Goal: Task Accomplishment & Management: Manage account settings

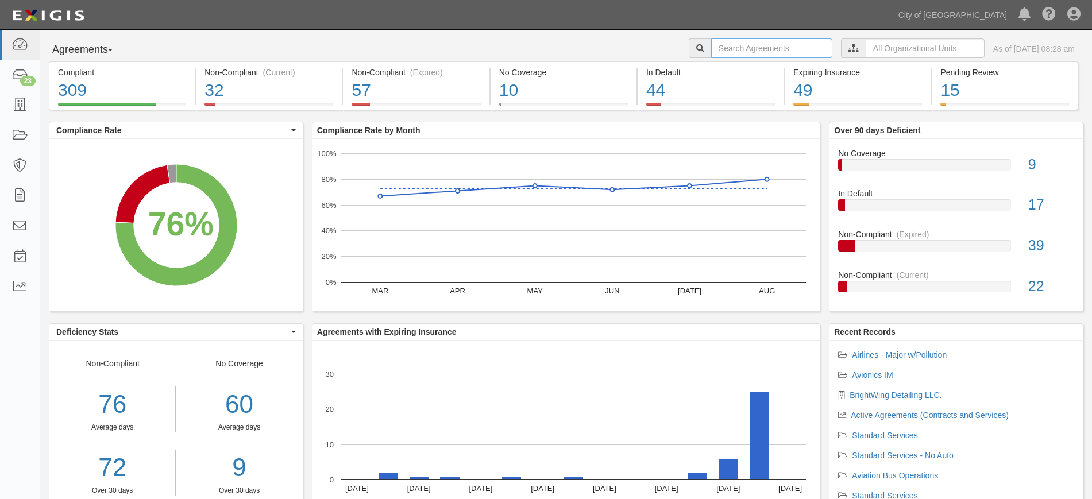
click at [719, 48] on input "text" at bounding box center [771, 48] width 121 height 20
type input "fresh aircraft"
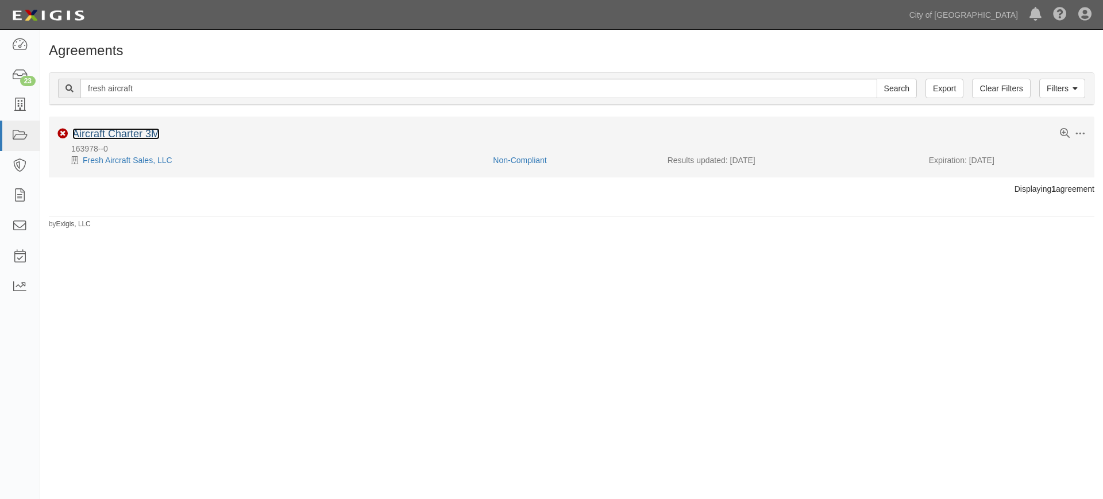
click at [147, 138] on link "Aircraft Charter 3M" at bounding box center [115, 133] width 87 height 11
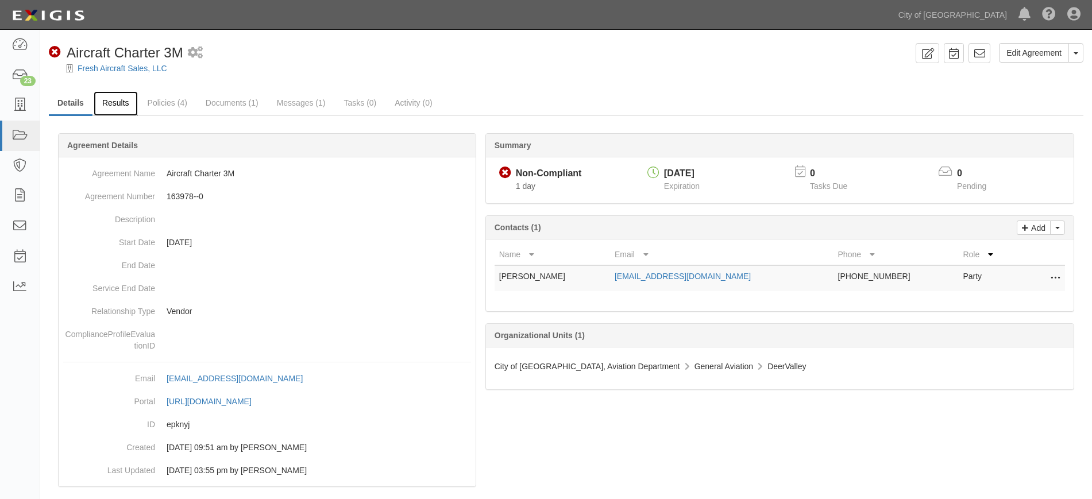
click at [118, 101] on link "Results" at bounding box center [116, 103] width 44 height 25
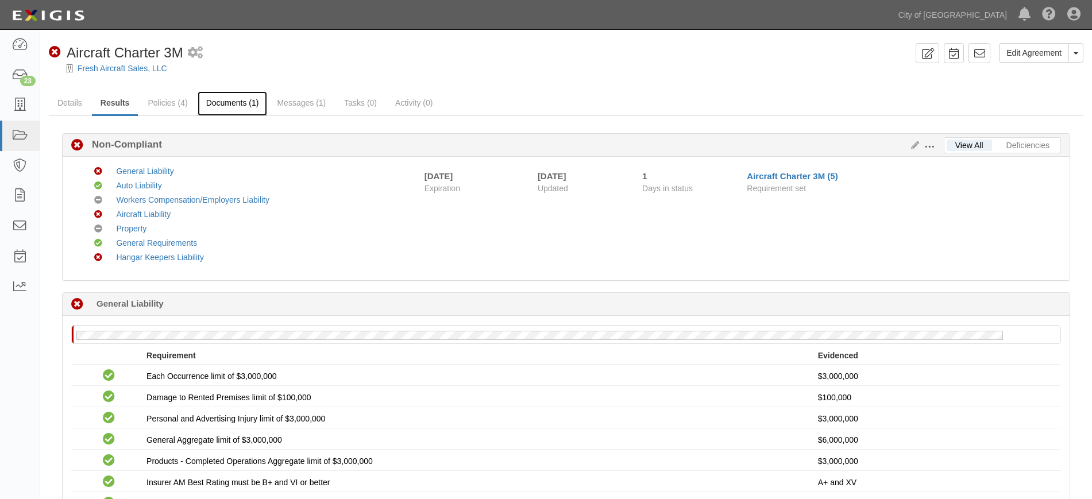
click at [230, 105] on link "Documents (1)" at bounding box center [233, 103] width 70 height 25
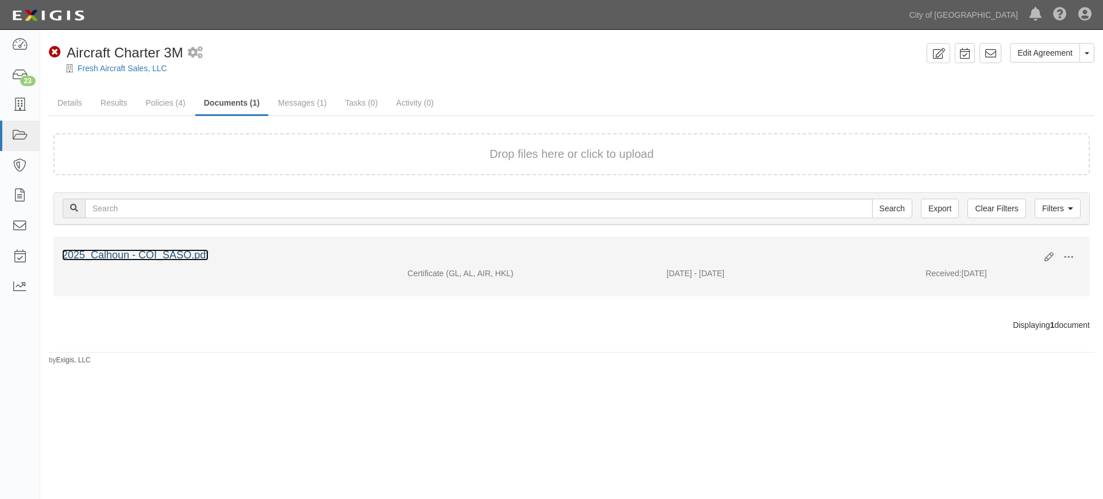
click at [160, 253] on link "2025_Calhoun - COI_SASO.pdf" at bounding box center [135, 254] width 147 height 11
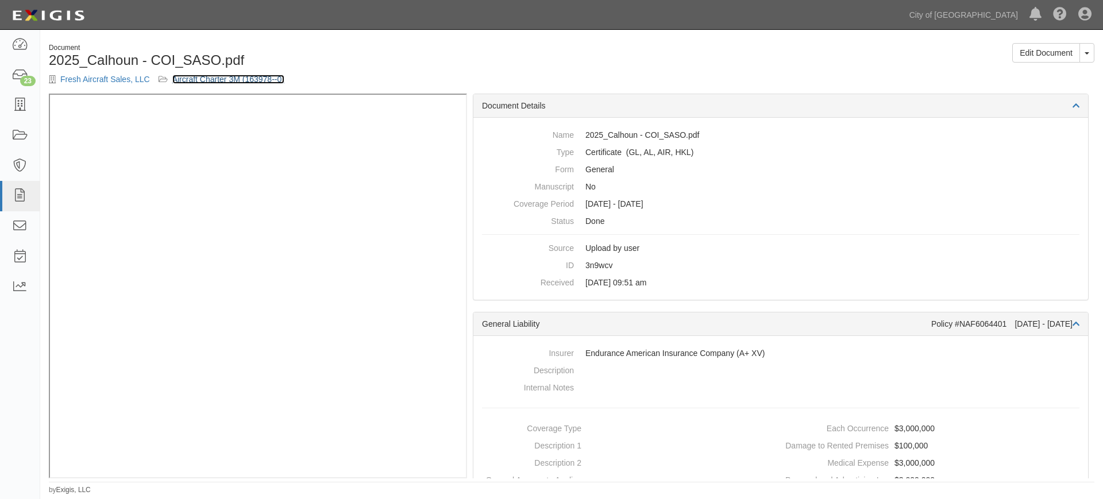
click at [191, 78] on link "Aircraft Charter 3M (163978--0)" at bounding box center [228, 79] width 112 height 9
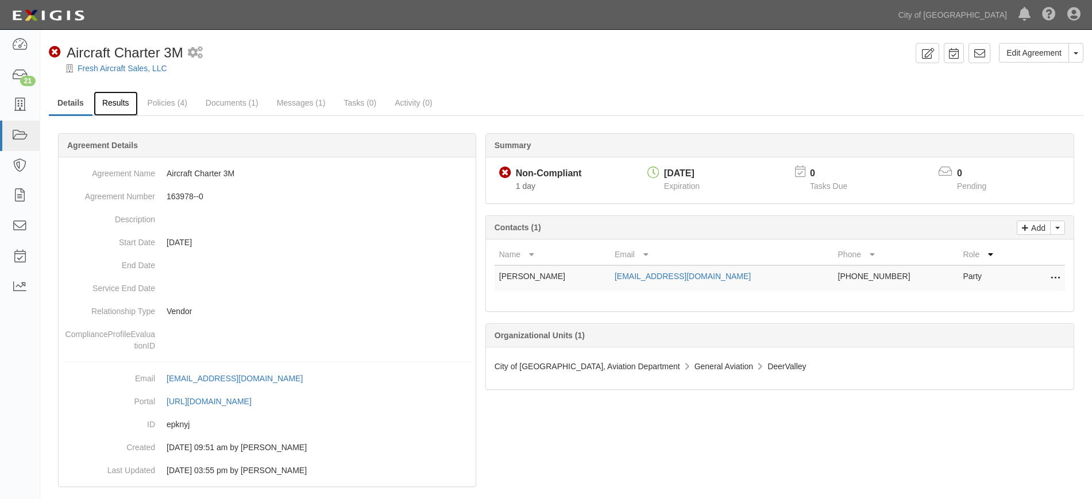
click at [115, 95] on link "Results" at bounding box center [116, 103] width 44 height 25
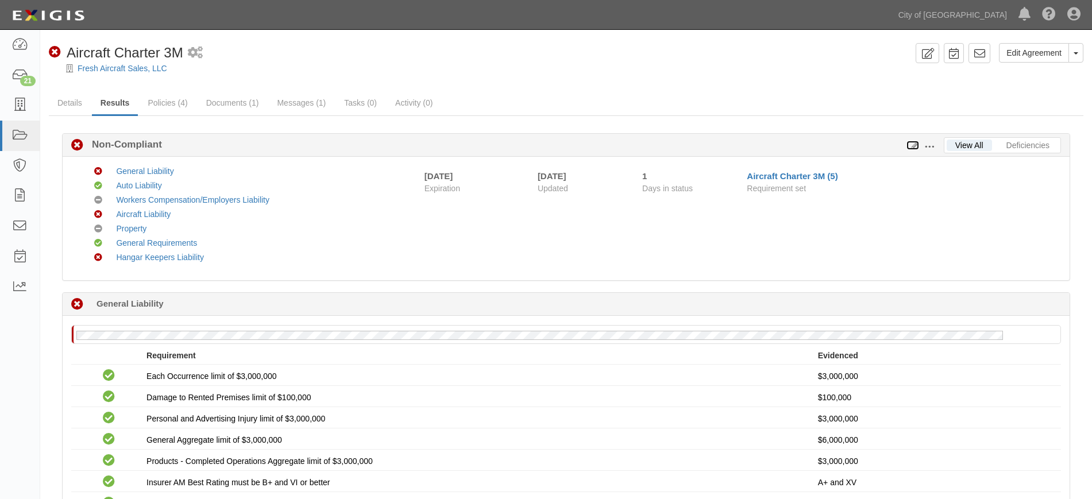
click at [914, 146] on icon at bounding box center [913, 146] width 13 height 8
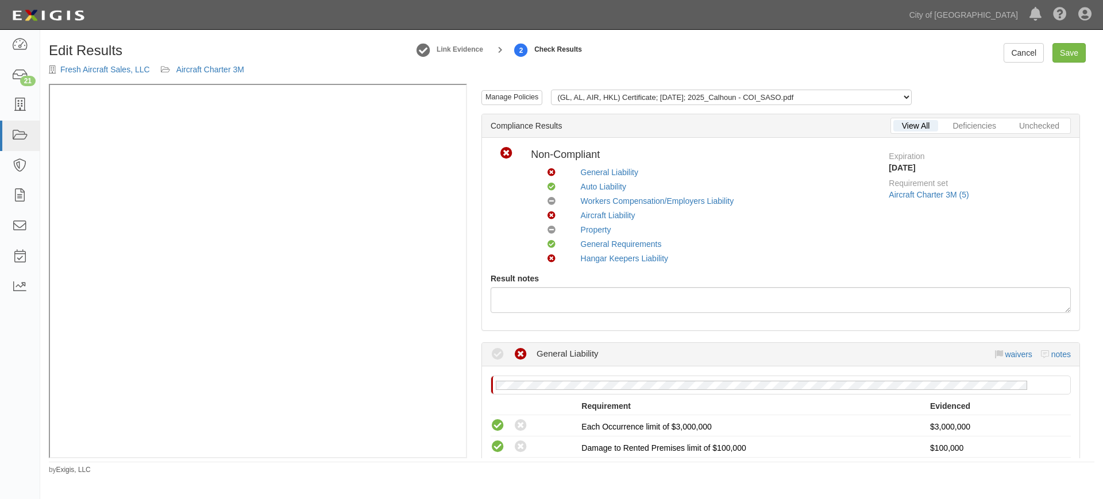
scroll to position [1, 0]
click at [1015, 53] on link "Cancel" at bounding box center [1024, 53] width 40 height 20
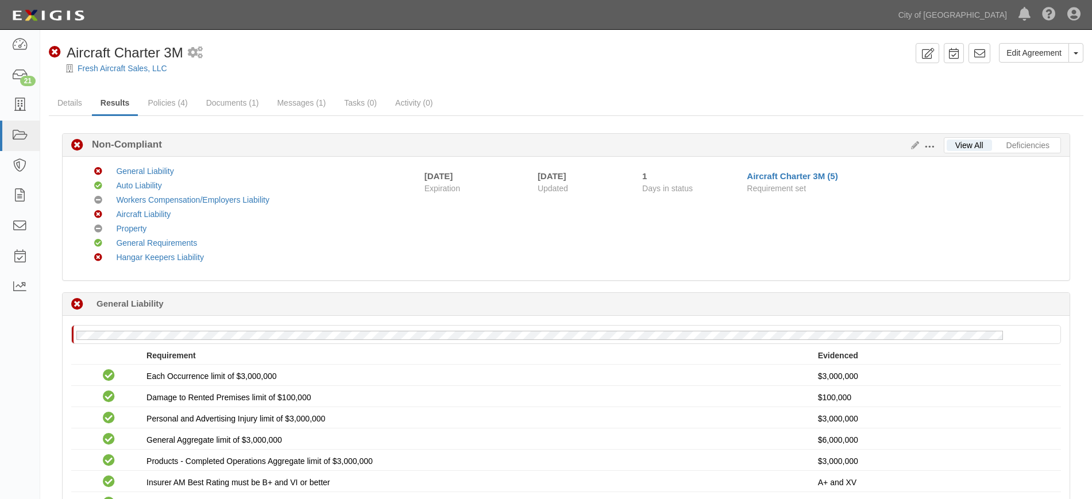
click at [934, 146] on span at bounding box center [930, 147] width 10 height 10
click at [950, 143] on link "Edit Requirements" at bounding box center [982, 144] width 91 height 21
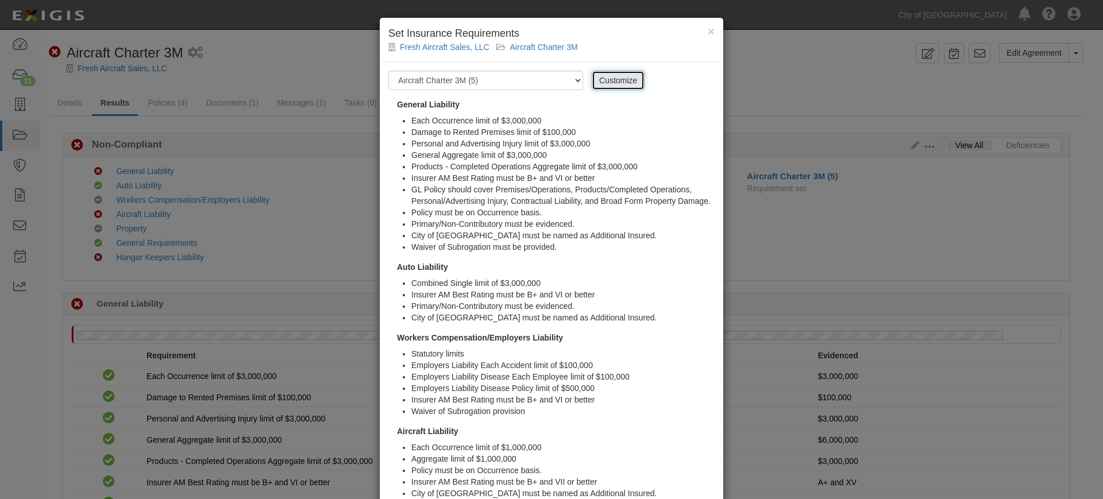
click at [592, 76] on link "Customize" at bounding box center [618, 81] width 53 height 20
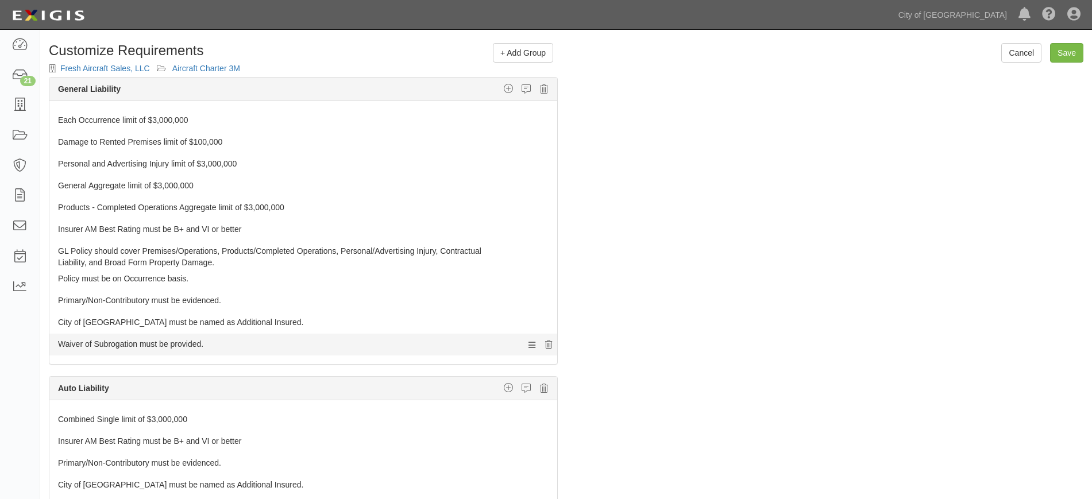
click at [545, 344] on icon at bounding box center [548, 345] width 7 height 8
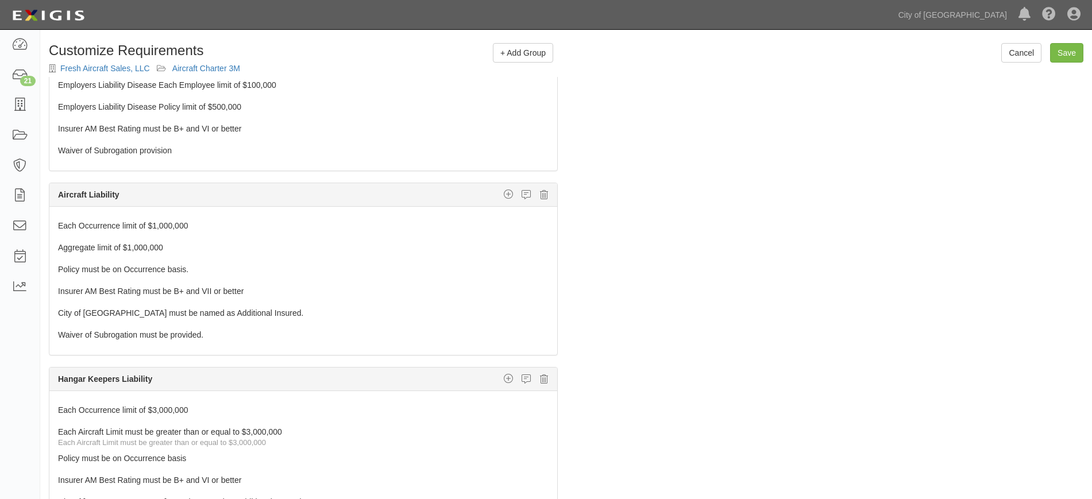
scroll to position [506, 0]
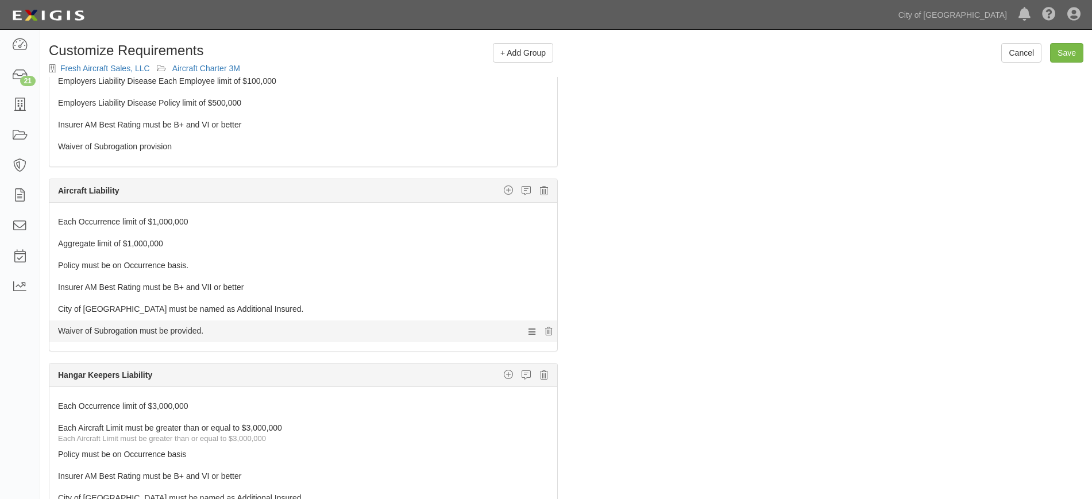
click at [545, 328] on icon at bounding box center [548, 332] width 7 height 8
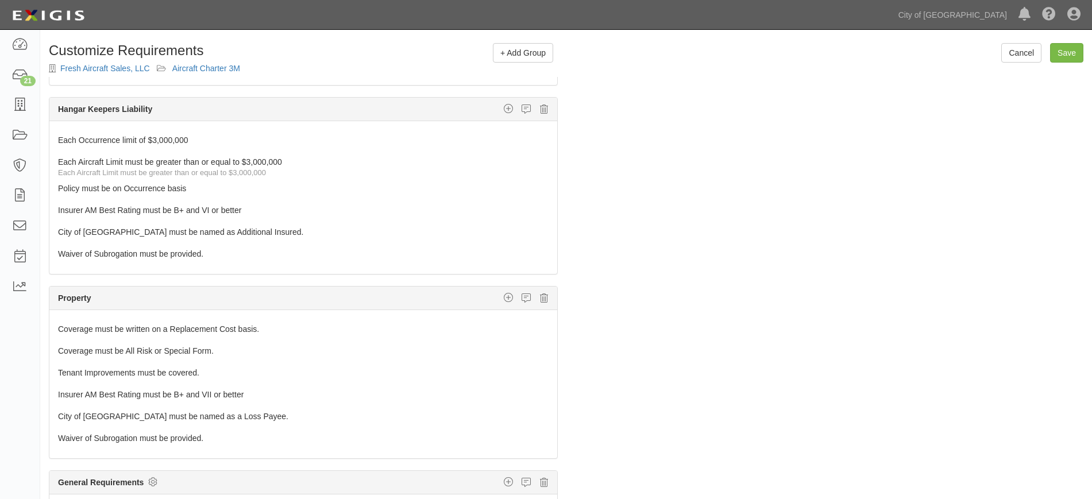
scroll to position [753, 0]
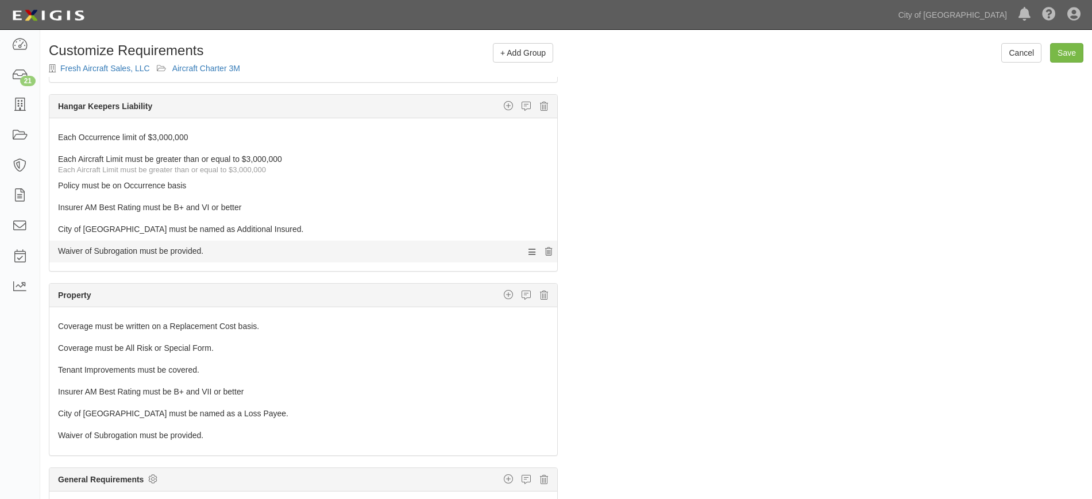
click at [545, 256] on icon at bounding box center [548, 252] width 7 height 8
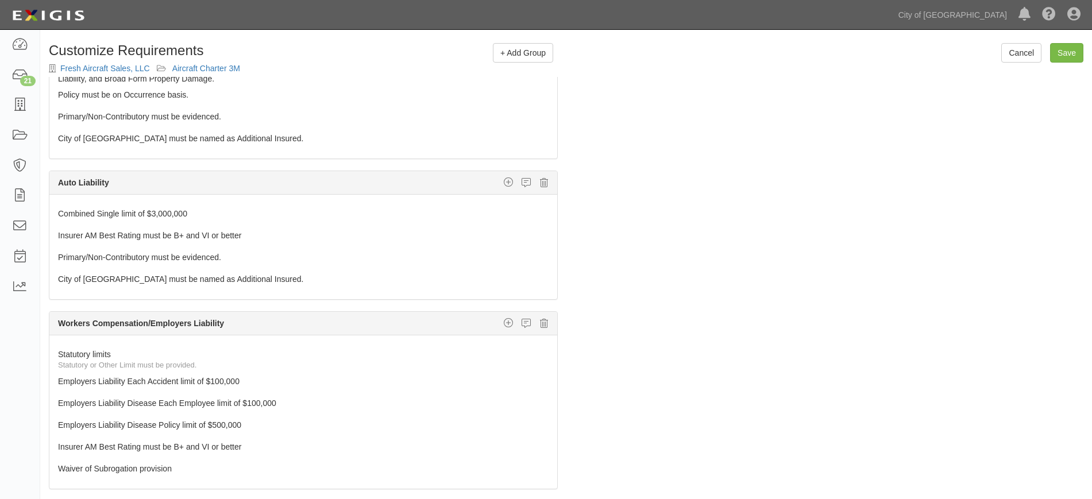
scroll to position [106, 0]
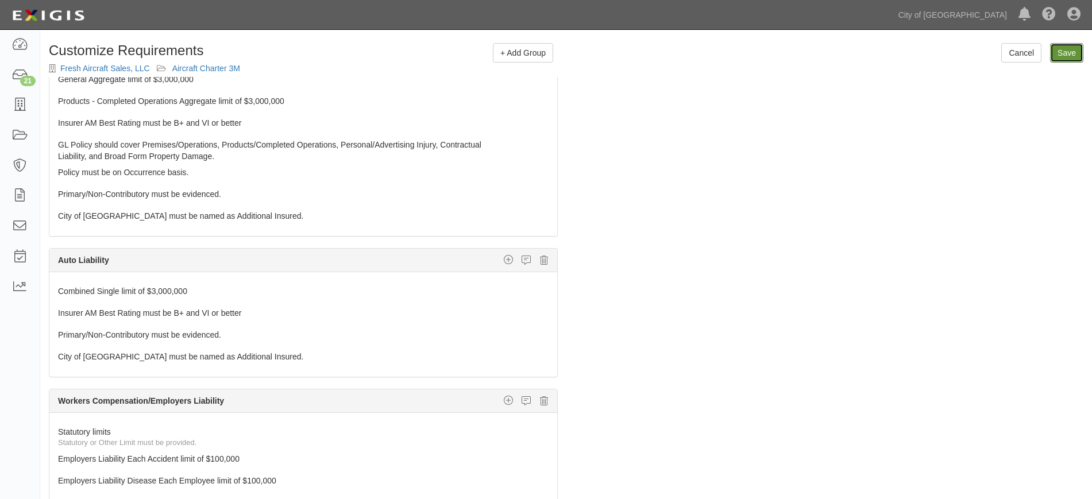
click at [1072, 52] on input "Save" at bounding box center [1066, 53] width 33 height 20
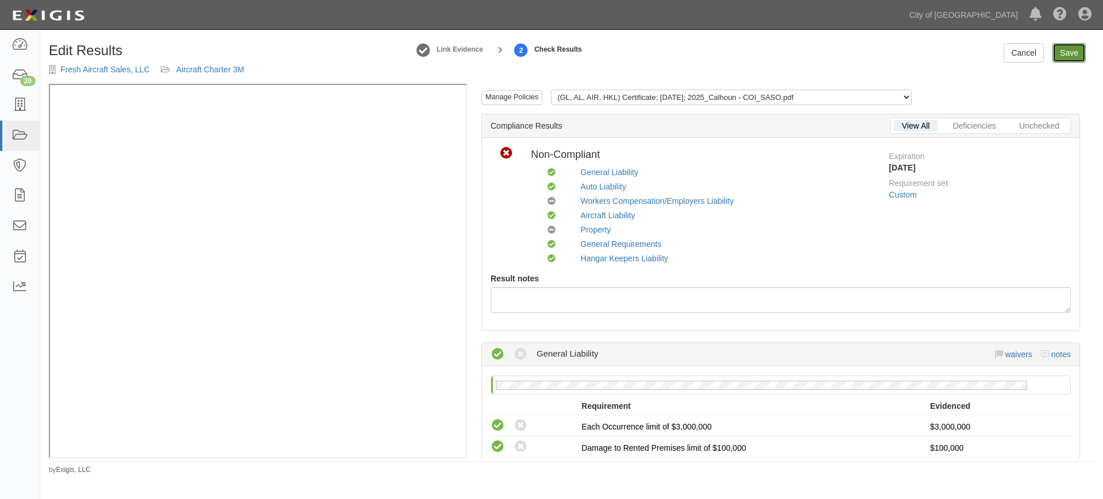
click at [1076, 47] on link "Save" at bounding box center [1069, 53] width 33 height 20
radio input "true"
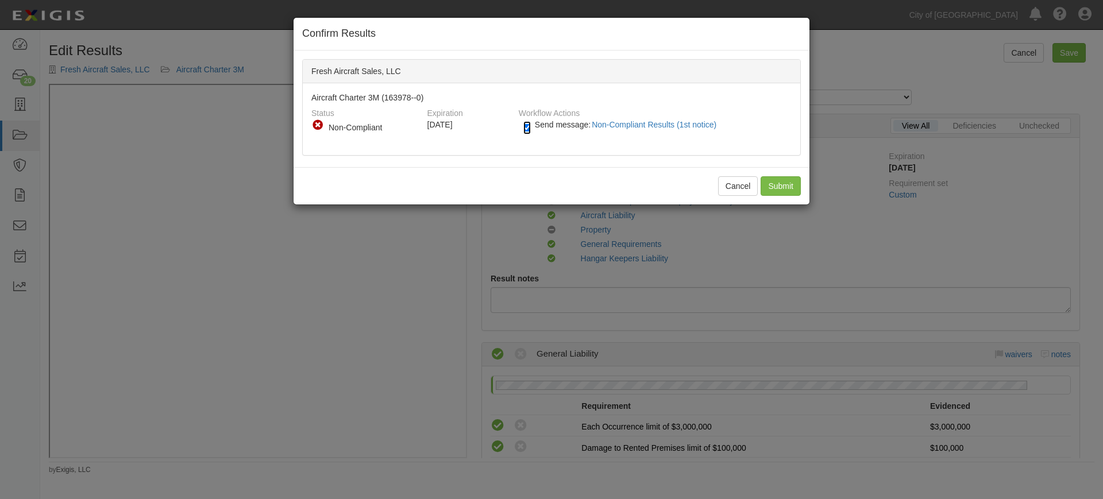
click at [525, 127] on input "Send message: Non-Compliant Results (1st notice)" at bounding box center [526, 127] width 7 height 13
checkbox input "false"
click at [779, 181] on input "Submit" at bounding box center [781, 186] width 40 height 20
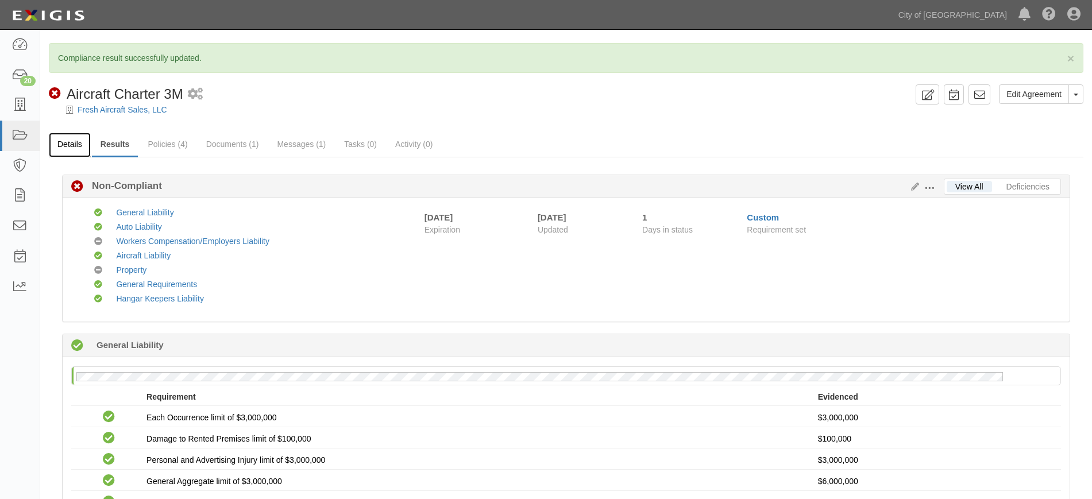
click at [57, 141] on link "Details" at bounding box center [70, 145] width 42 height 25
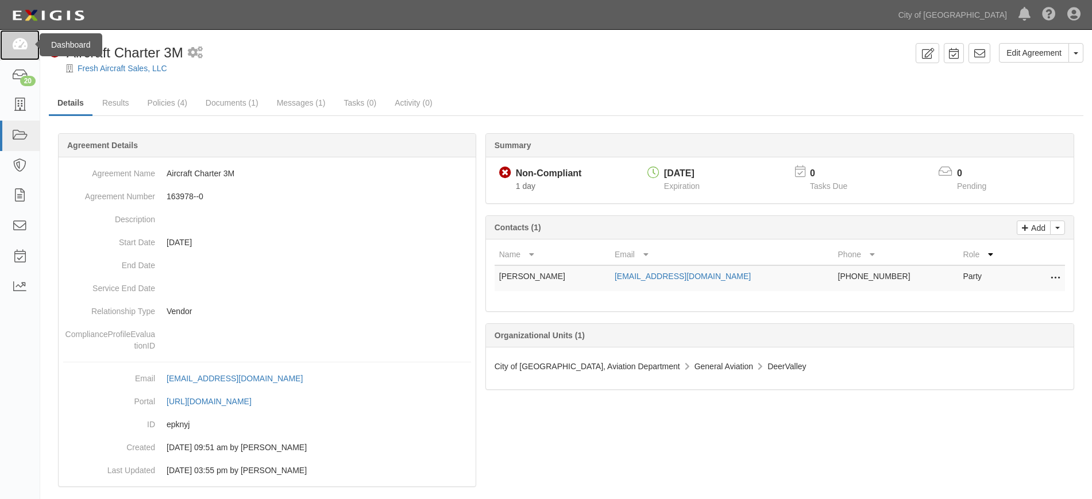
click at [21, 49] on icon at bounding box center [19, 44] width 16 height 13
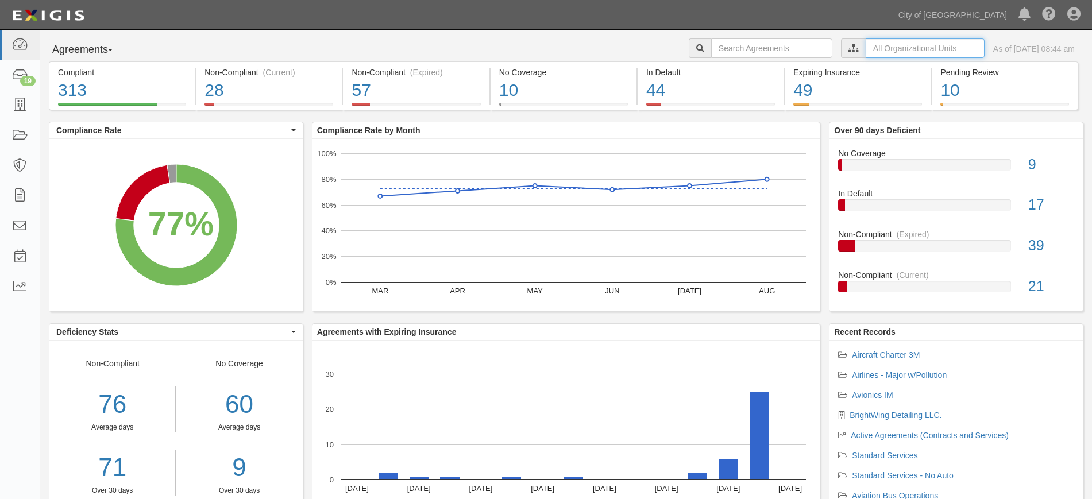
click at [866, 45] on input "text" at bounding box center [925, 48] width 119 height 20
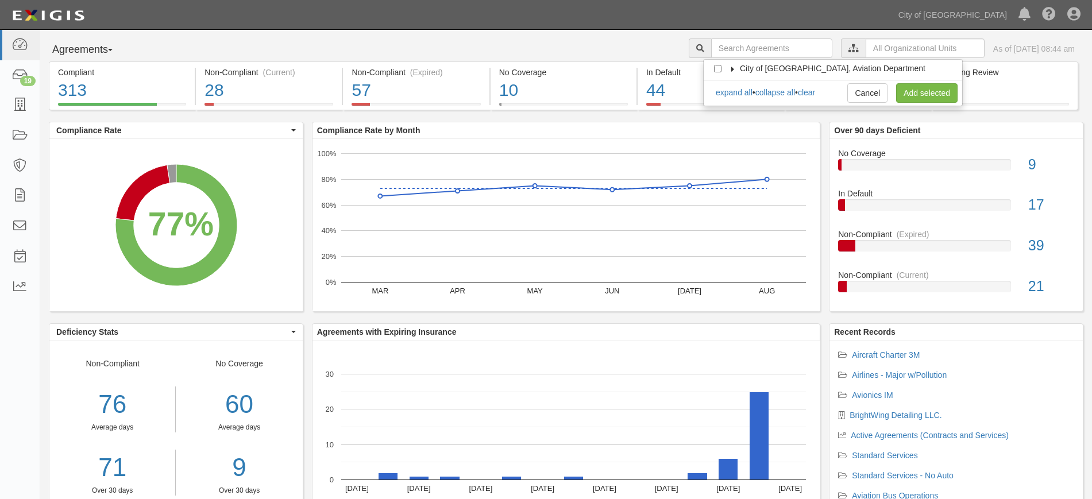
click at [736, 70] on icon at bounding box center [733, 69] width 8 height 5
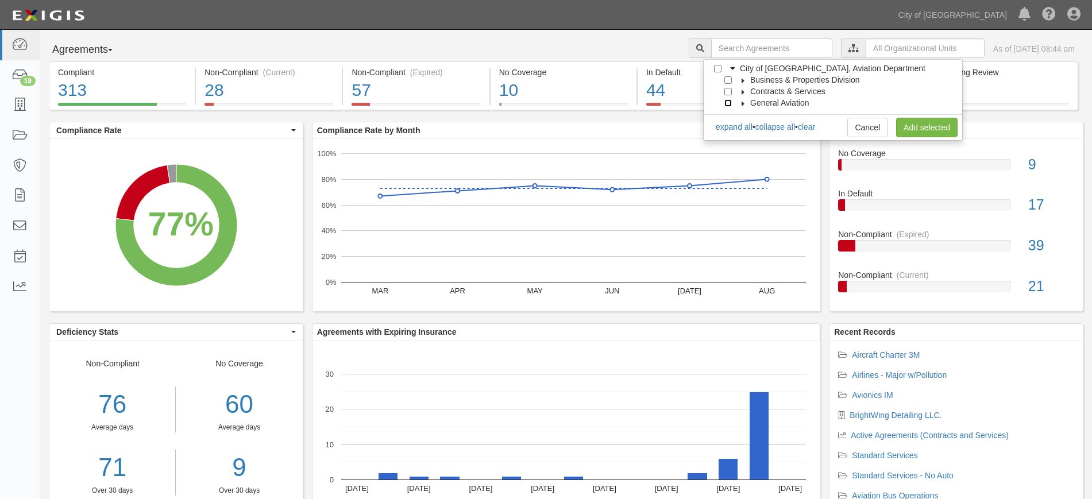
click at [726, 103] on input "General Aviation" at bounding box center [728, 102] width 7 height 7
checkbox input "true"
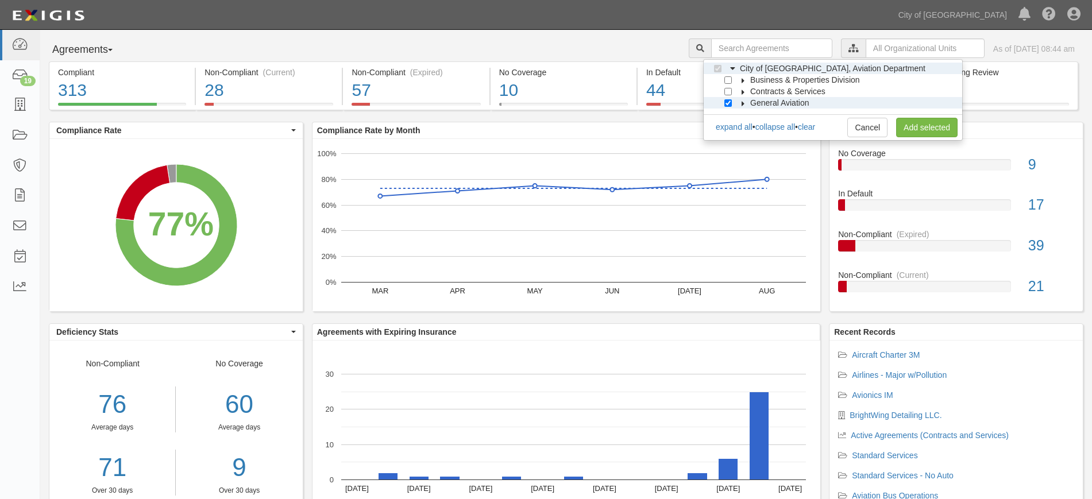
click at [738, 102] on label "General Aviation" at bounding box center [772, 102] width 73 height 11
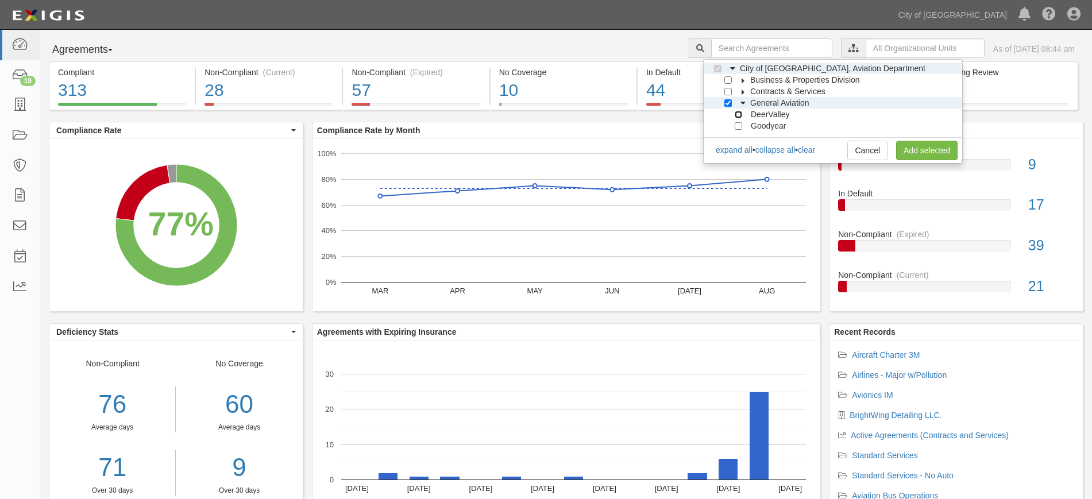
click at [739, 114] on input "DeerValley" at bounding box center [738, 114] width 7 height 7
checkbox input "true"
click at [920, 148] on link "Add selected" at bounding box center [926, 151] width 61 height 20
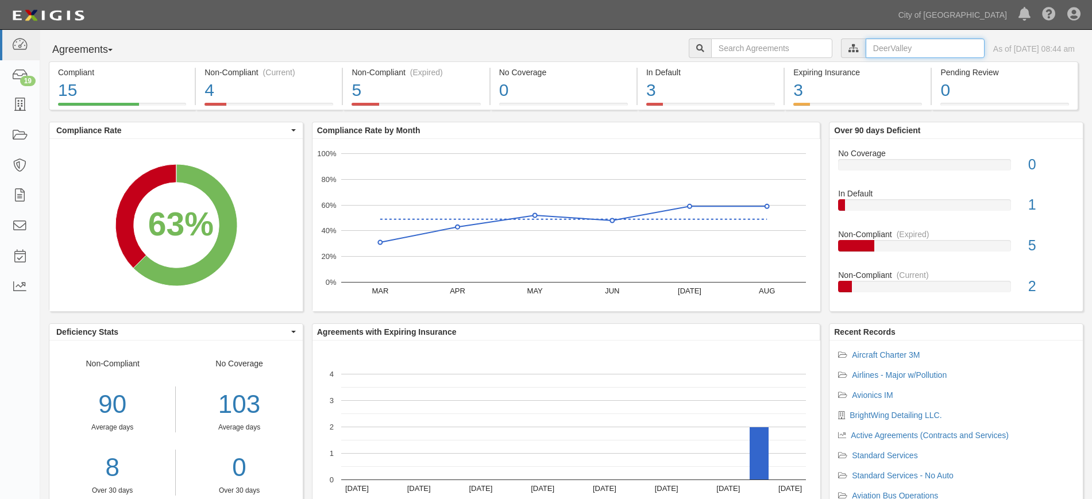
click at [866, 55] on input "text" at bounding box center [925, 48] width 119 height 20
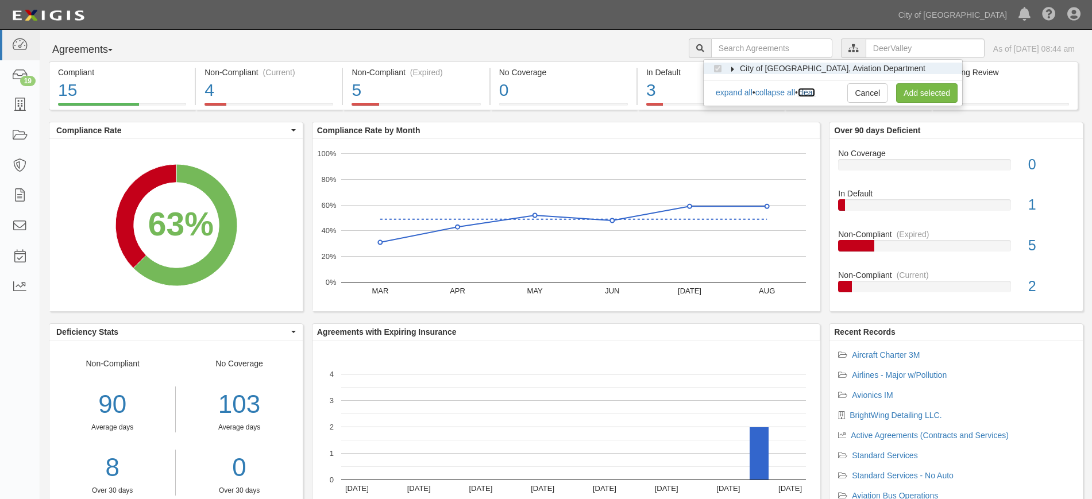
click at [815, 92] on link "clear" at bounding box center [806, 92] width 17 height 9
checkbox input "false"
click at [731, 67] on icon at bounding box center [733, 69] width 8 height 5
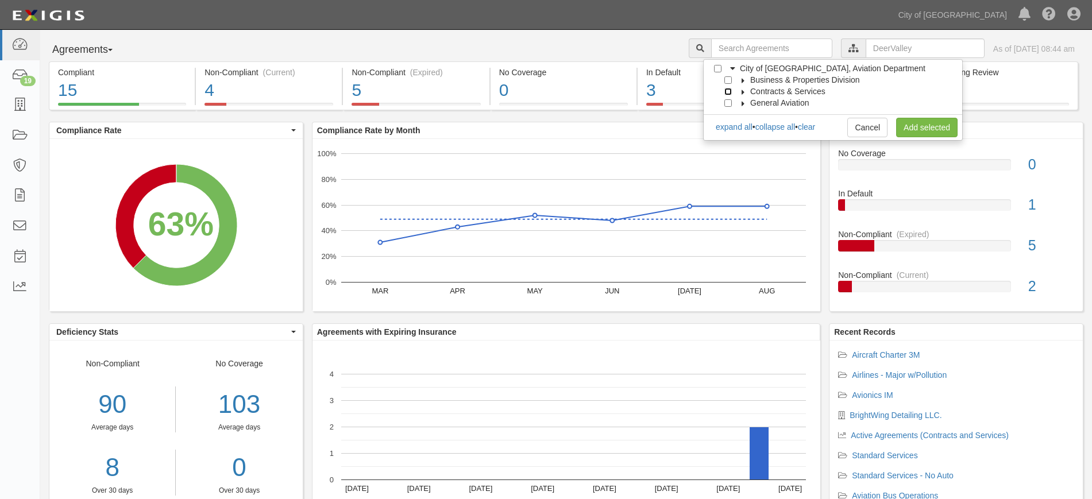
click at [727, 93] on input "Contracts & Services" at bounding box center [728, 91] width 7 height 7
checkbox input "true"
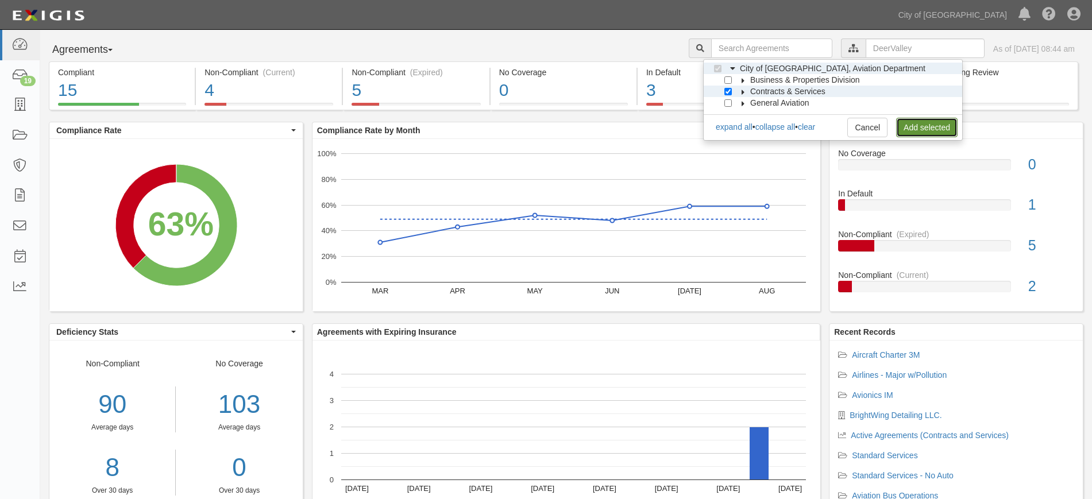
click at [900, 126] on link "Add selected" at bounding box center [926, 128] width 61 height 20
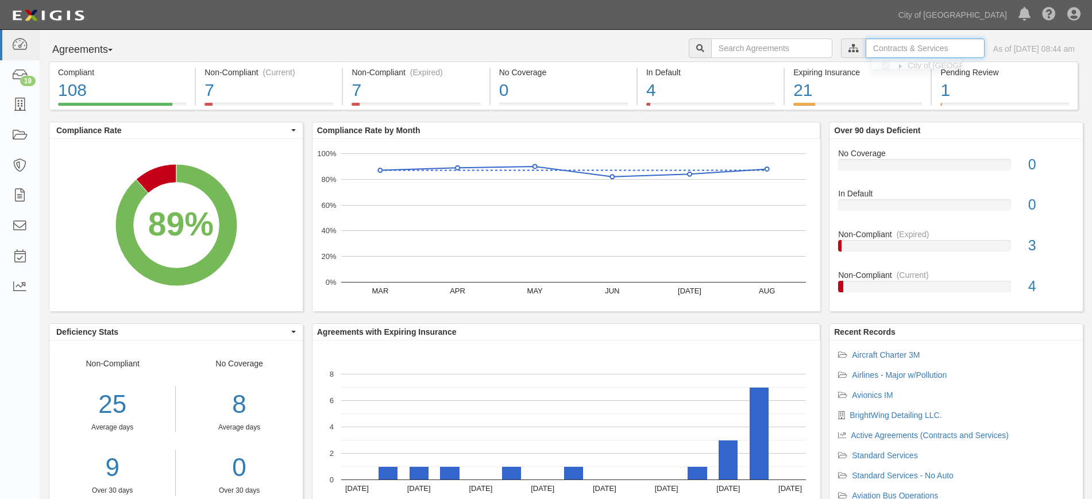
click at [866, 49] on input "text" at bounding box center [925, 48] width 119 height 20
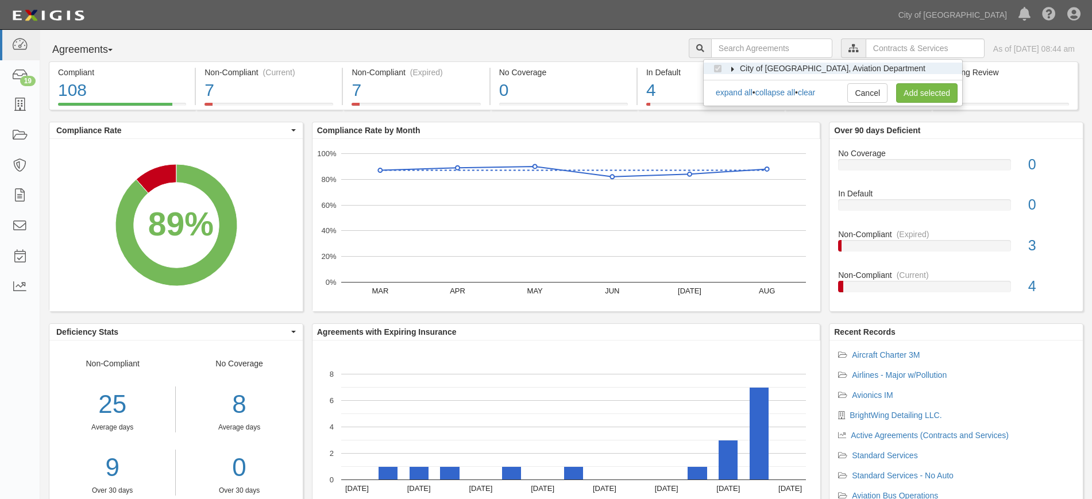
click at [734, 72] on label "City of [GEOGRAPHIC_DATA], Aviation Department" at bounding box center [826, 68] width 200 height 11
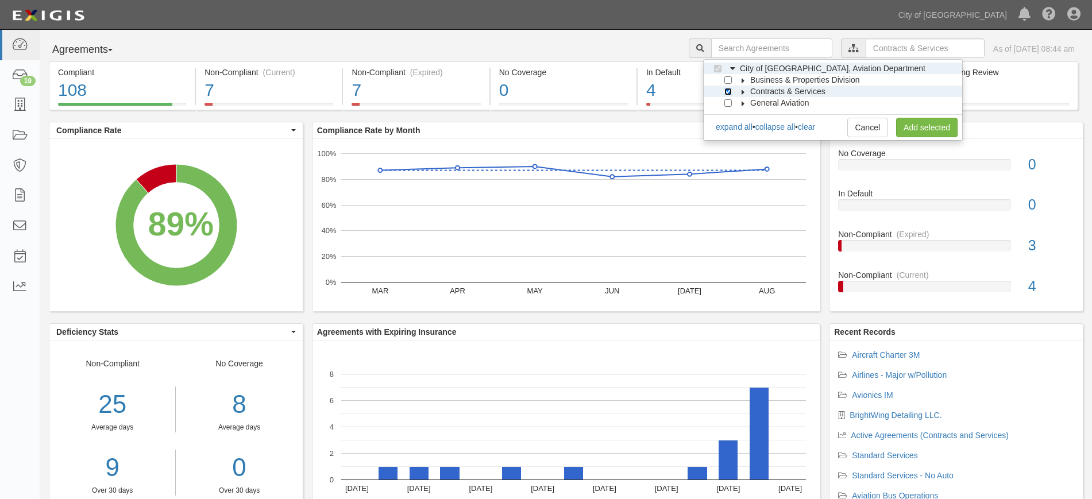
click at [729, 90] on input "Contracts & Services" at bounding box center [728, 91] width 7 height 7
checkbox input "false"
click at [729, 79] on input "Business & Properties Division" at bounding box center [728, 79] width 7 height 7
checkbox input "true"
click at [740, 78] on icon at bounding box center [744, 80] width 8 height 5
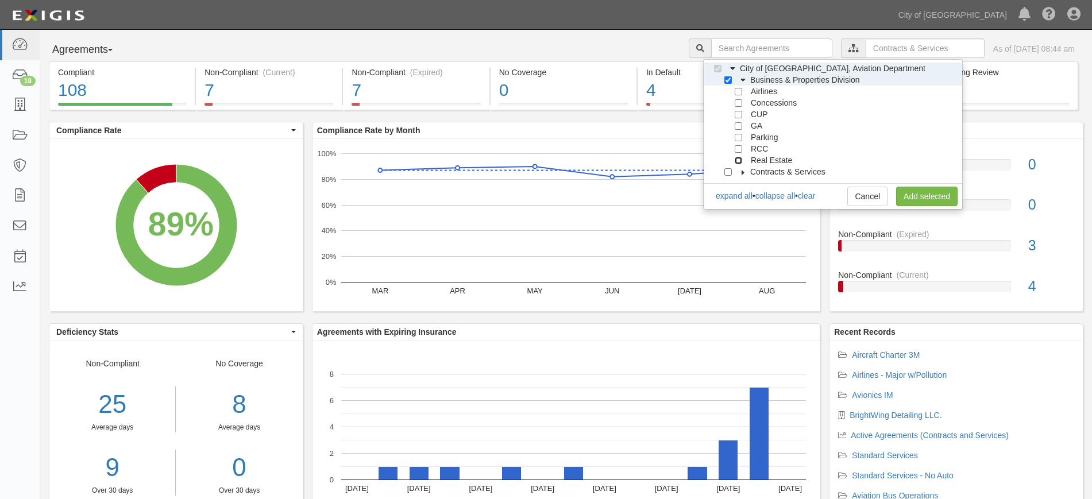
click at [736, 159] on input "Real Estate" at bounding box center [738, 160] width 7 height 7
checkbox input "true"
click at [735, 145] on input "RCC" at bounding box center [738, 148] width 7 height 7
checkbox input "true"
click at [735, 136] on input "Parking" at bounding box center [738, 137] width 7 height 7
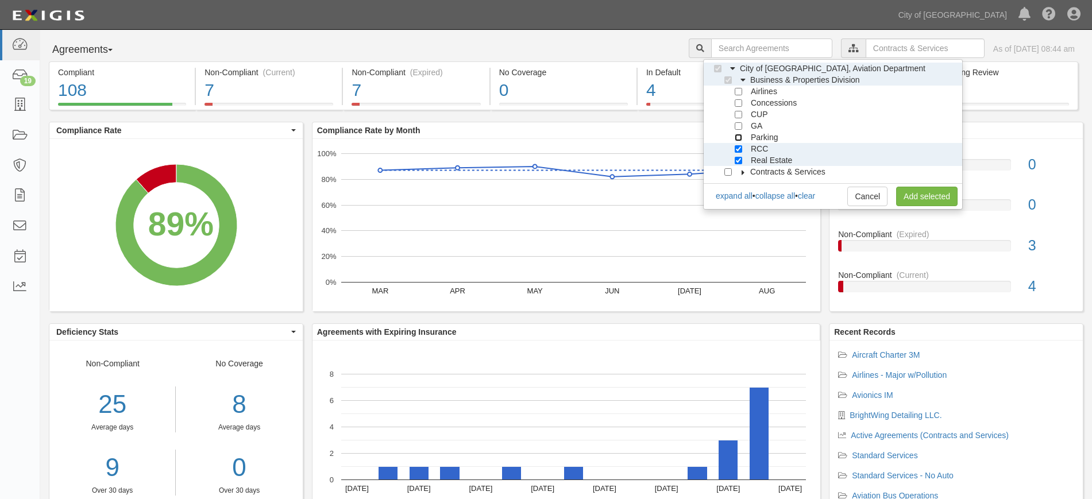
checkbox input "true"
click at [904, 194] on link "Add selected" at bounding box center [926, 197] width 61 height 20
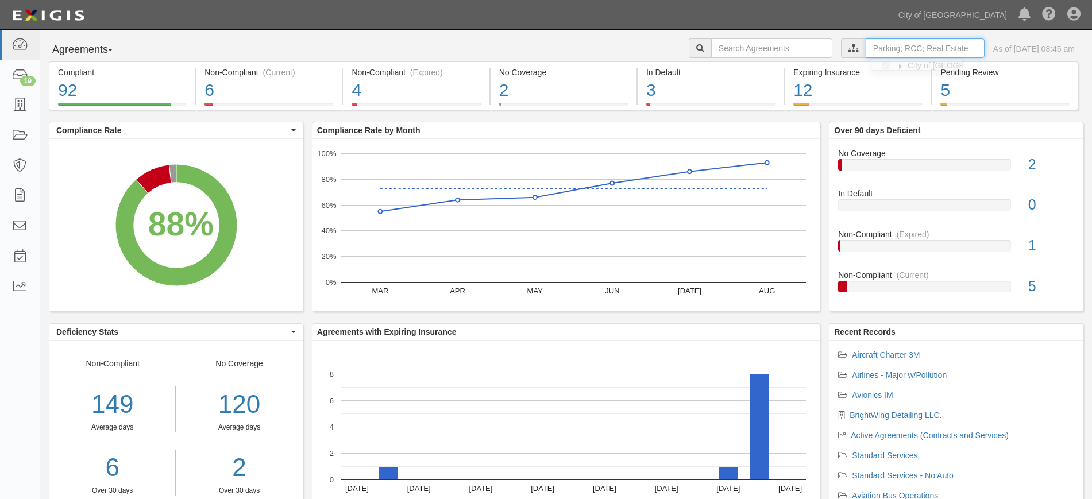
click at [892, 43] on input "text" at bounding box center [925, 48] width 119 height 20
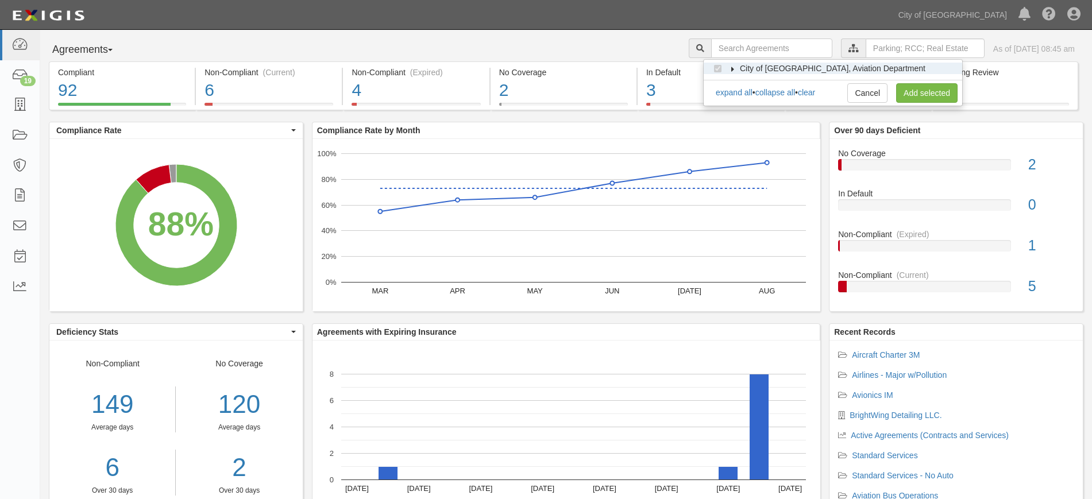
click at [729, 71] on icon at bounding box center [733, 69] width 8 height 5
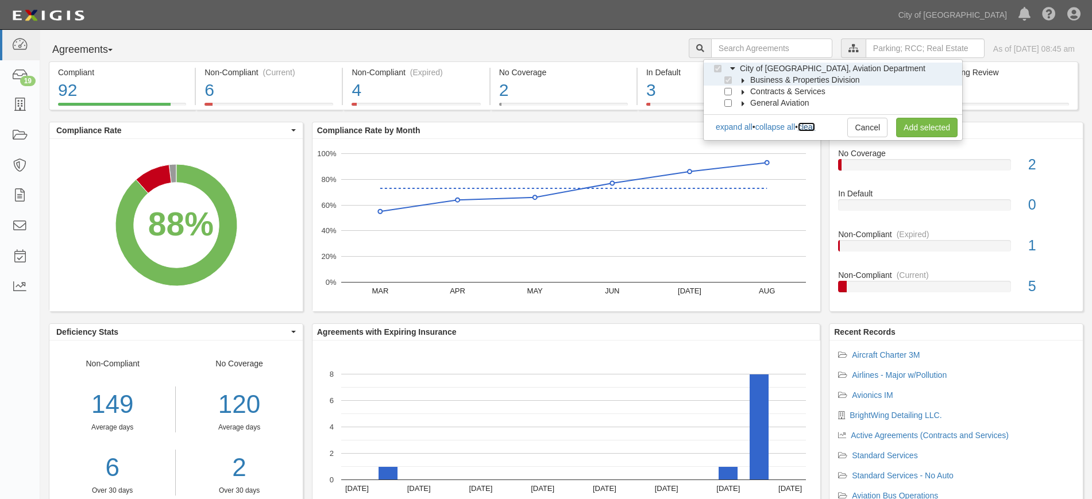
click at [812, 129] on link "clear" at bounding box center [806, 126] width 17 height 9
checkbox input "false"
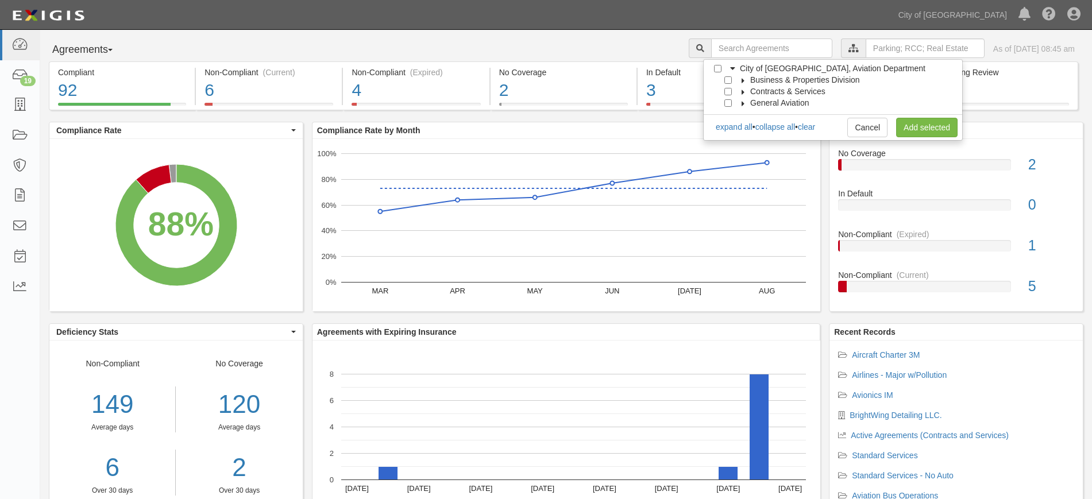
click at [745, 82] on icon at bounding box center [744, 80] width 8 height 5
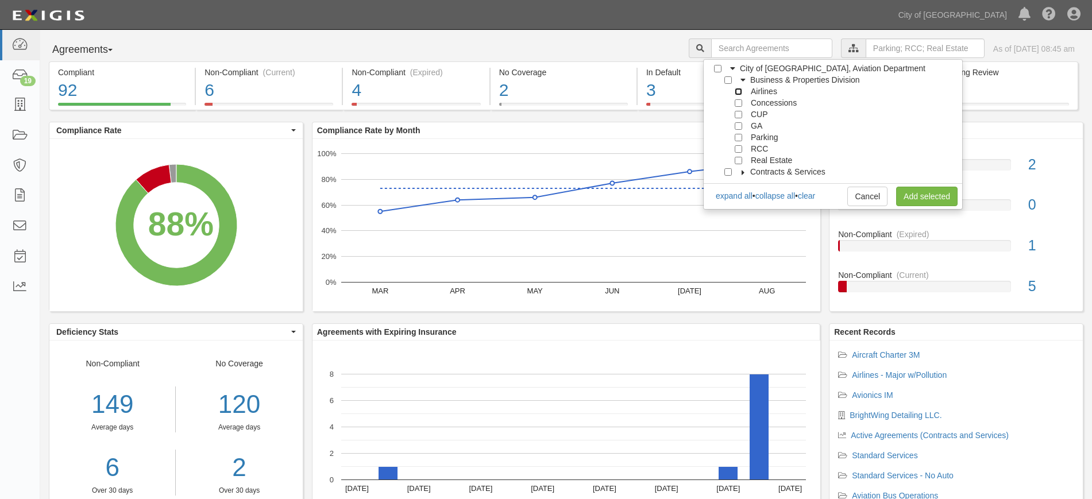
click at [738, 92] on input "Airlines" at bounding box center [738, 91] width 7 height 7
checkbox input "true"
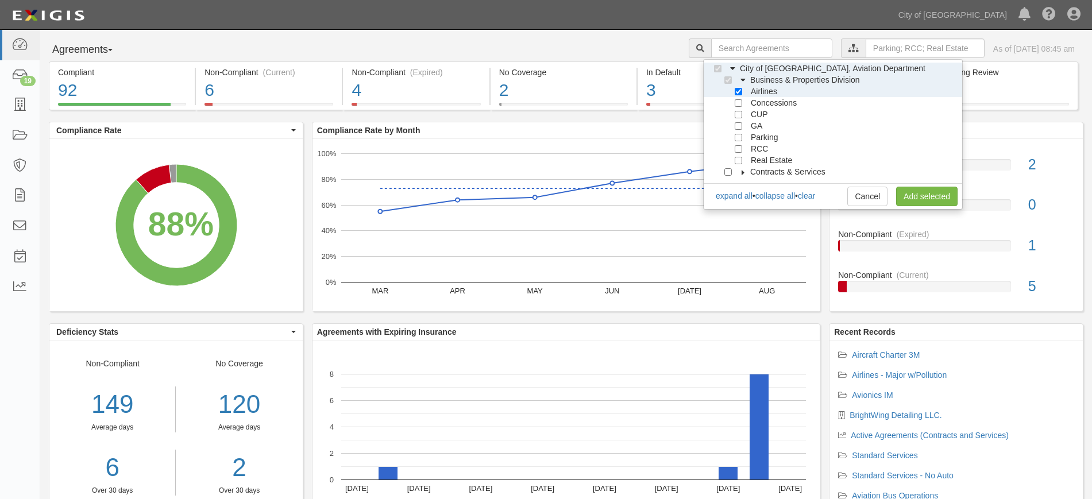
click at [906, 186] on div "expand all • collapse all • clear Cancel Add selected" at bounding box center [833, 186] width 259 height 6
click at [907, 198] on link "Add selected" at bounding box center [926, 197] width 61 height 20
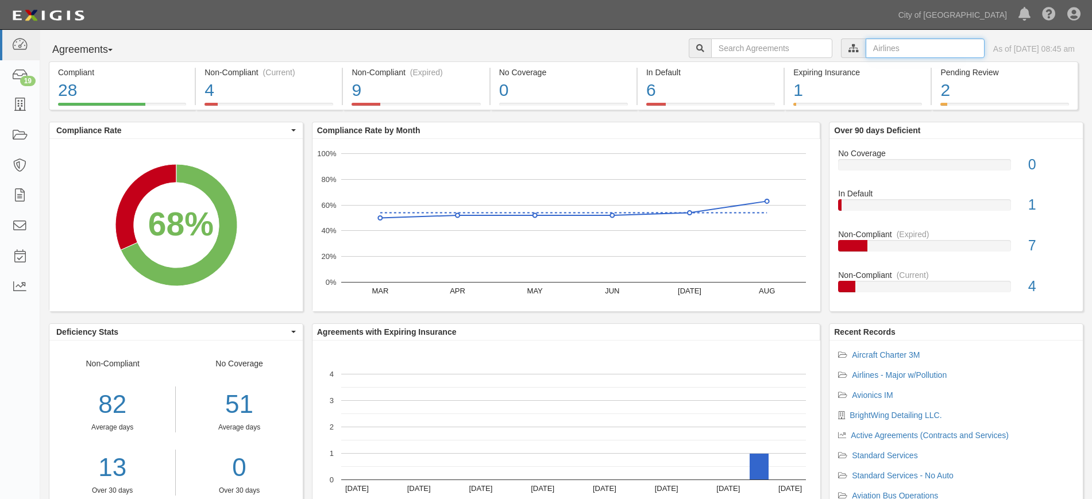
click at [866, 49] on input "text" at bounding box center [925, 48] width 119 height 20
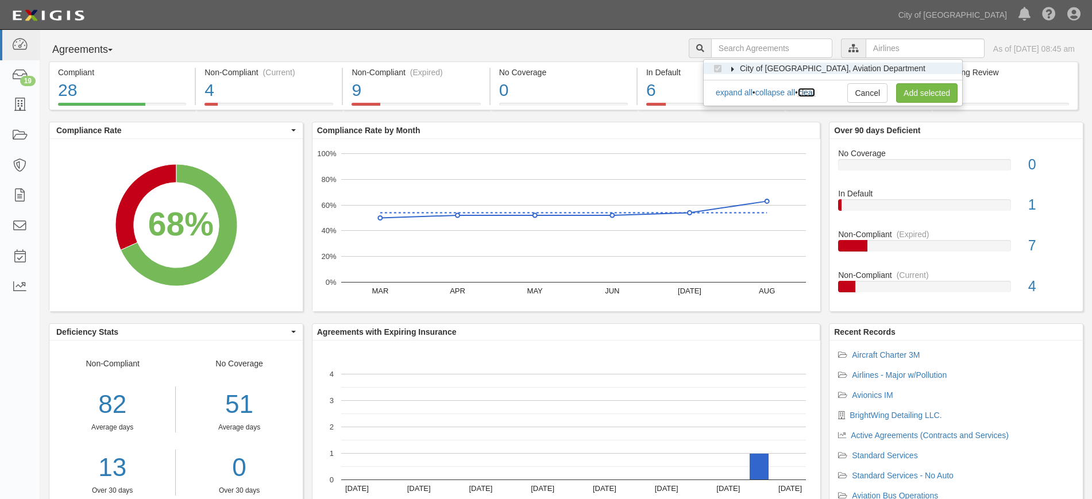
click at [815, 88] on link "clear" at bounding box center [806, 92] width 17 height 9
checkbox input "false"
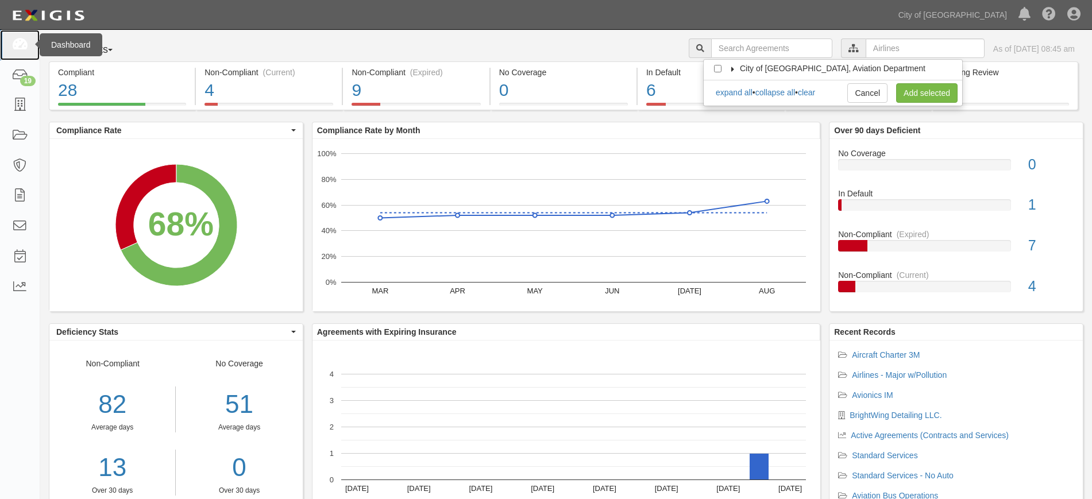
click at [20, 46] on icon at bounding box center [19, 44] width 16 height 13
